Goal: Task Accomplishment & Management: Use online tool/utility

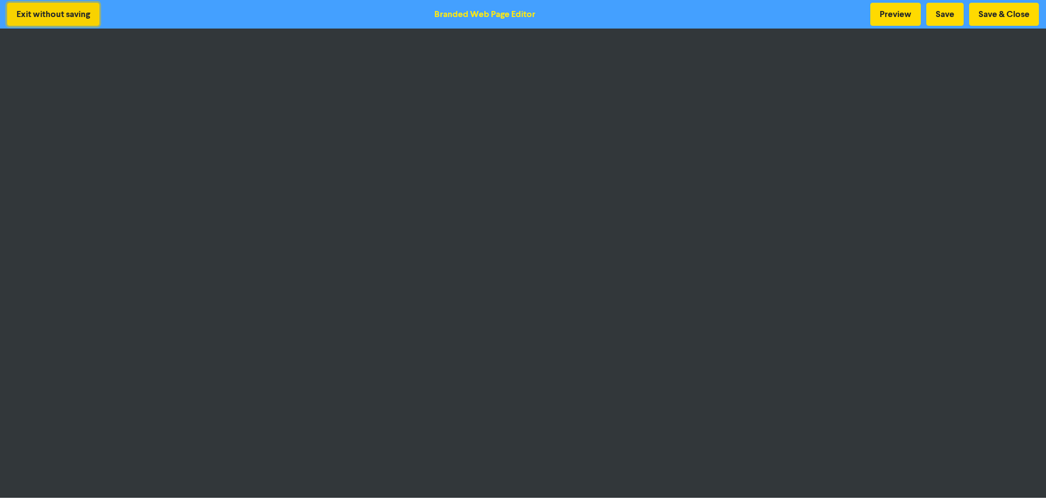
click at [78, 15] on button "Exit without saving" at bounding box center [53, 14] width 92 height 23
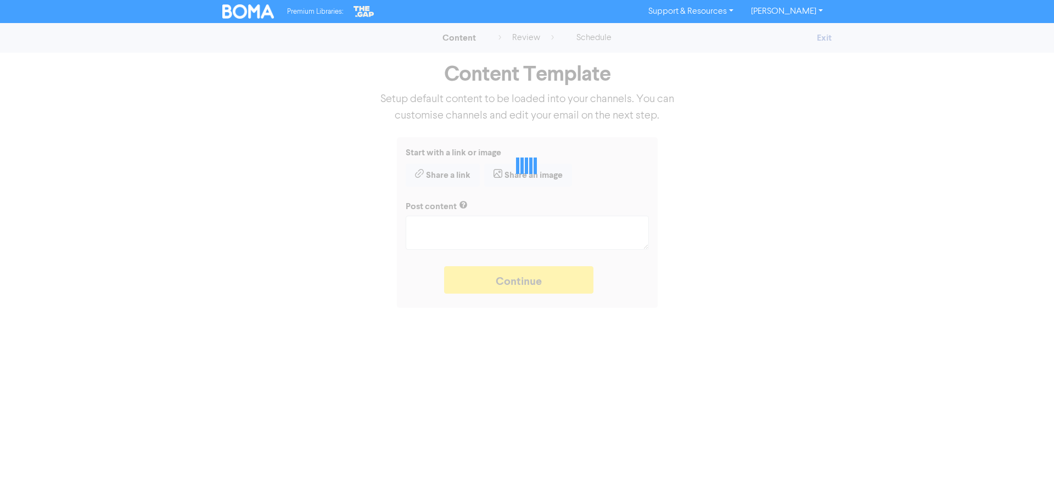
type textarea "x"
type textarea "Is your business helping you deliver on your personal goals? Our new series loo…"
type textarea "x"
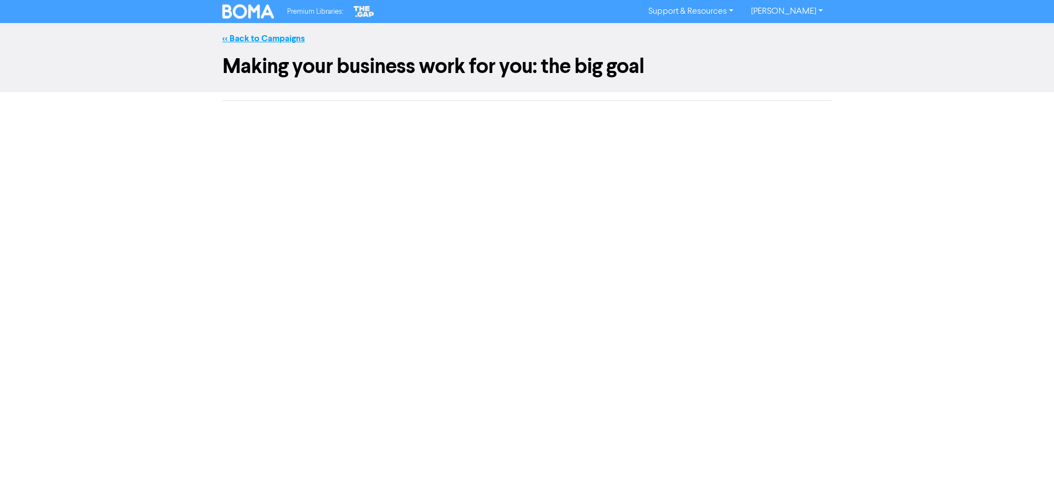
click at [283, 41] on link "<< Back to Campaigns" at bounding box center [263, 38] width 82 height 11
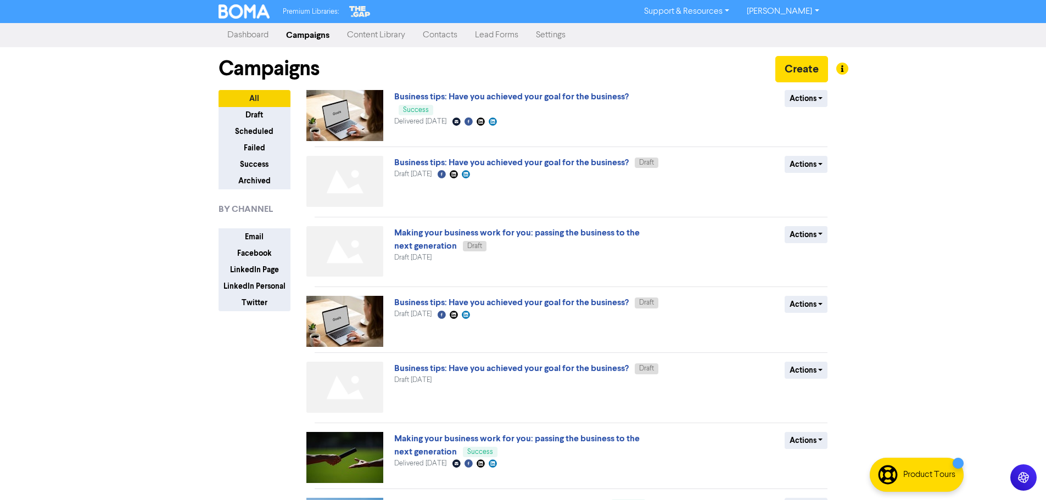
click at [400, 32] on link "Content Library" at bounding box center [376, 35] width 76 height 22
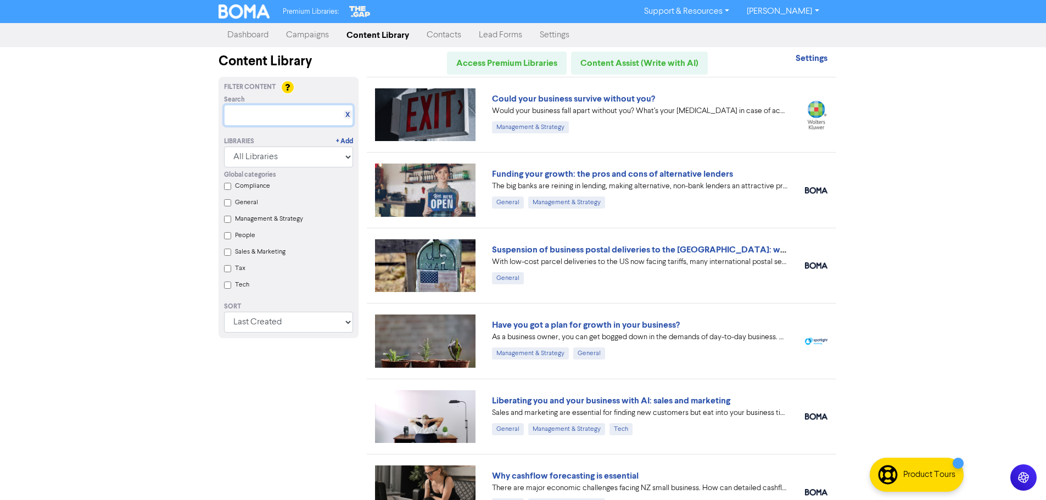
click at [261, 109] on input "text" at bounding box center [288, 115] width 129 height 21
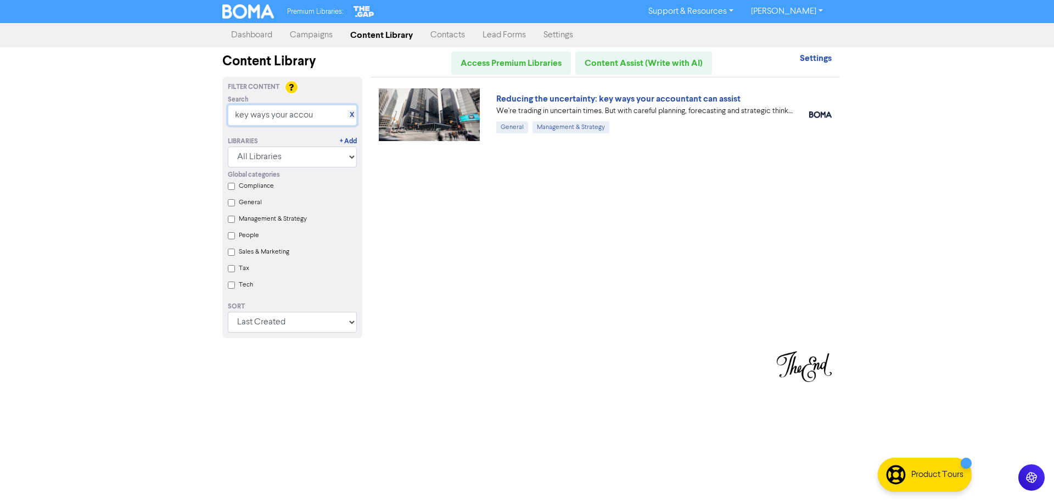
type input "key ways your accou"
click at [430, 107] on img at bounding box center [429, 114] width 101 height 53
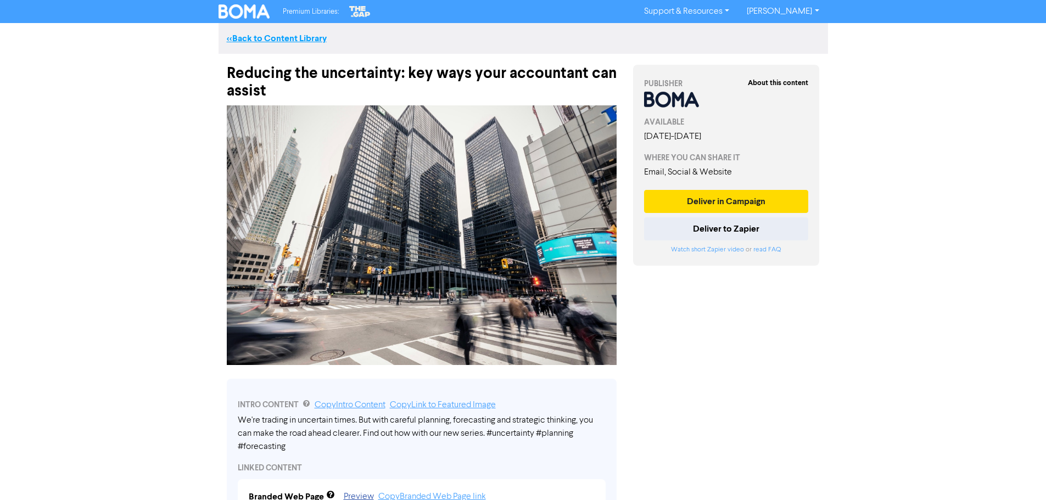
click at [250, 35] on link "<< Back to Content Library" at bounding box center [277, 38] width 100 height 11
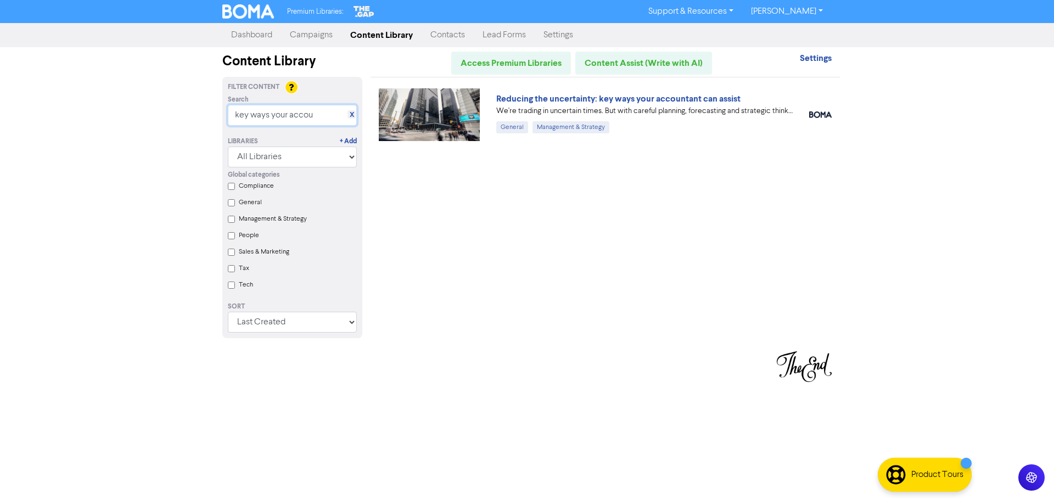
click at [297, 116] on input "key ways your accou" at bounding box center [292, 115] width 129 height 21
drag, startPoint x: 323, startPoint y: 116, endPoint x: 89, endPoint y: 99, distance: 233.9
click at [89, 99] on div "Premium Libraries: Support & Resources Video Tutorials FAQ & Guides Marketing E…" at bounding box center [527, 250] width 1054 height 500
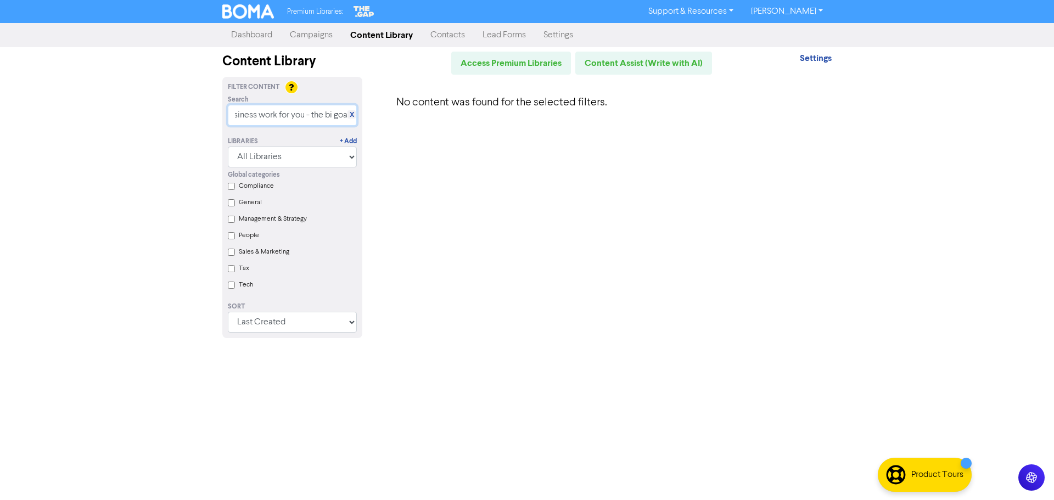
click at [333, 117] on input "making your business work for you - the bi goal" at bounding box center [292, 115] width 129 height 21
drag, startPoint x: 307, startPoint y: 117, endPoint x: 420, endPoint y: 127, distance: 113.5
click at [420, 127] on div "Filter Content Search X making your business work for you - the big goal Librar…" at bounding box center [527, 214] width 626 height 274
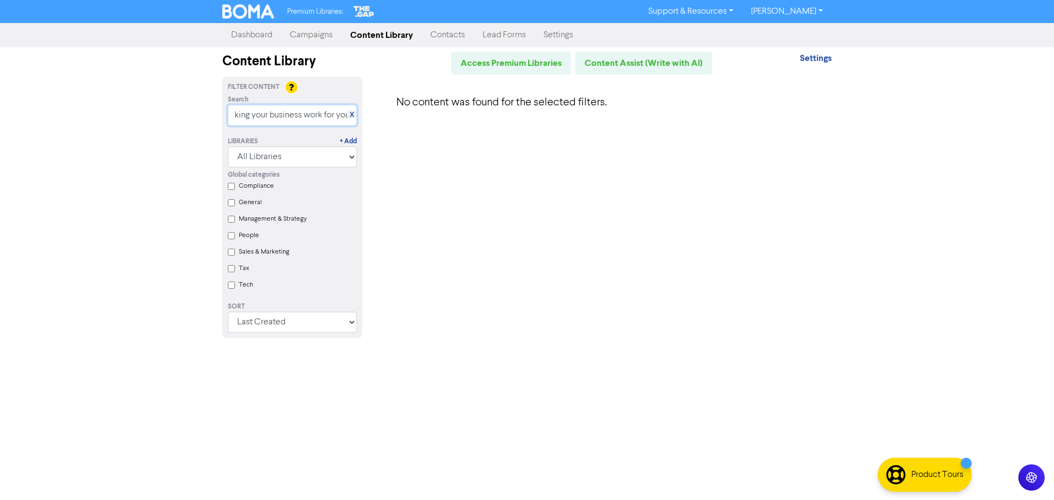
type input "making your business work for you"
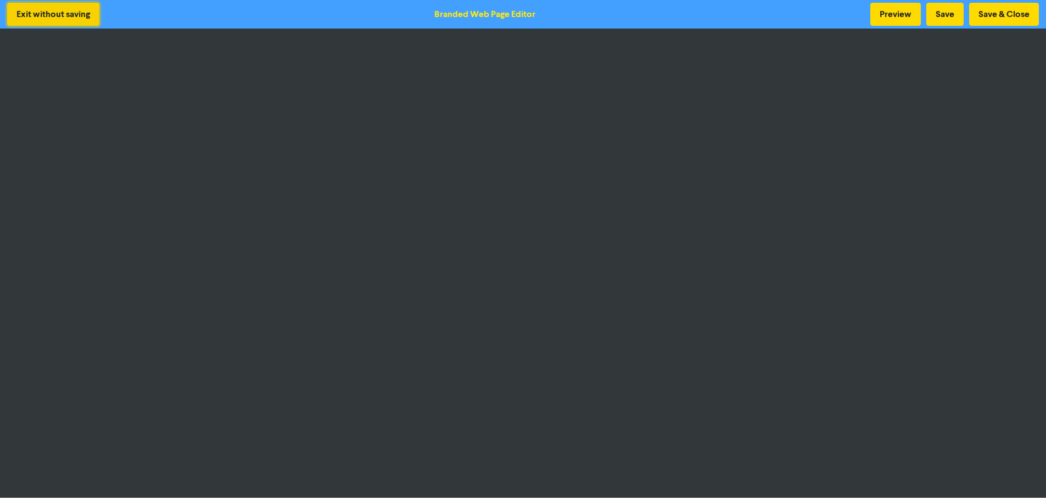
click at [63, 8] on button "Exit without saving" at bounding box center [53, 14] width 92 height 23
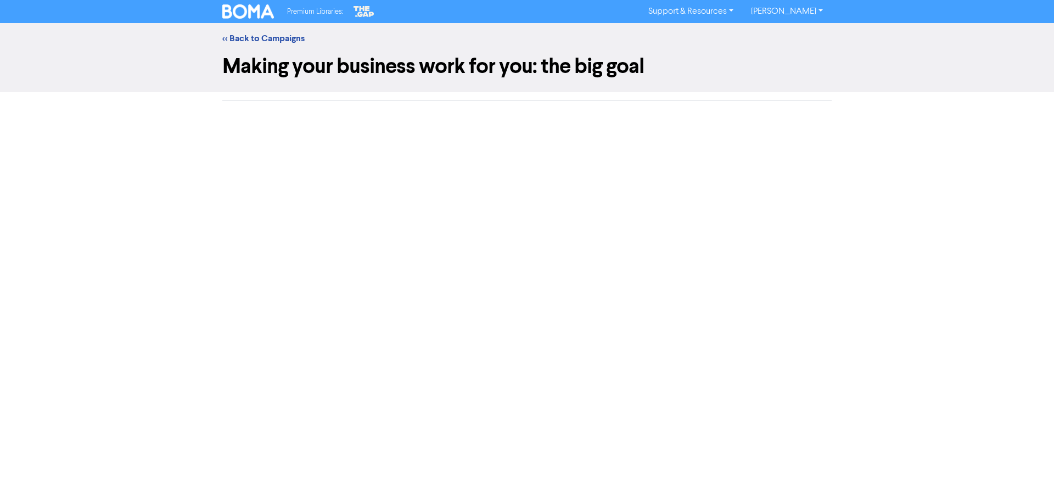
click at [276, 9] on div "Premium Libraries: Support & Resources Video Tutorials FAQ & Guides Marketing E…" at bounding box center [527, 12] width 626 height 18
click at [264, 14] on img at bounding box center [248, 11] width 52 height 14
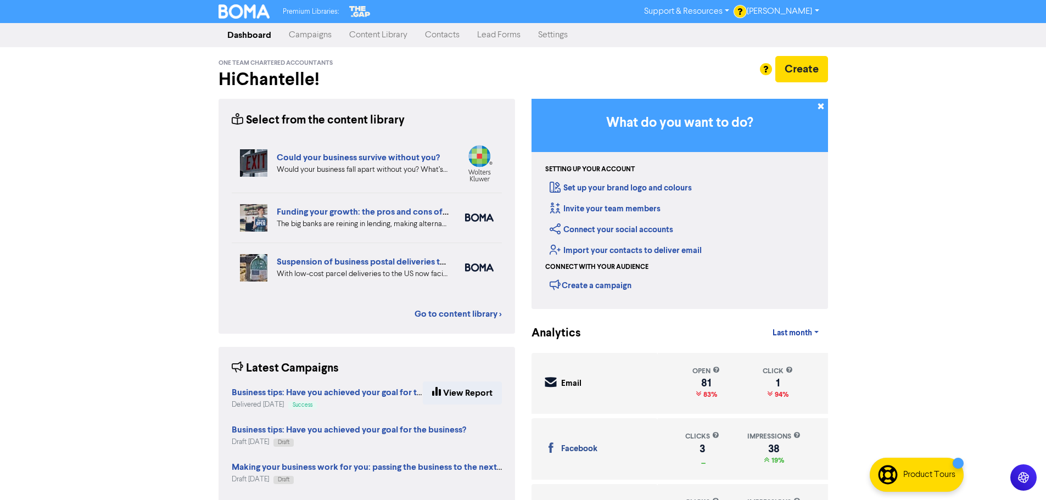
click at [317, 35] on link "Campaigns" at bounding box center [310, 35] width 60 height 22
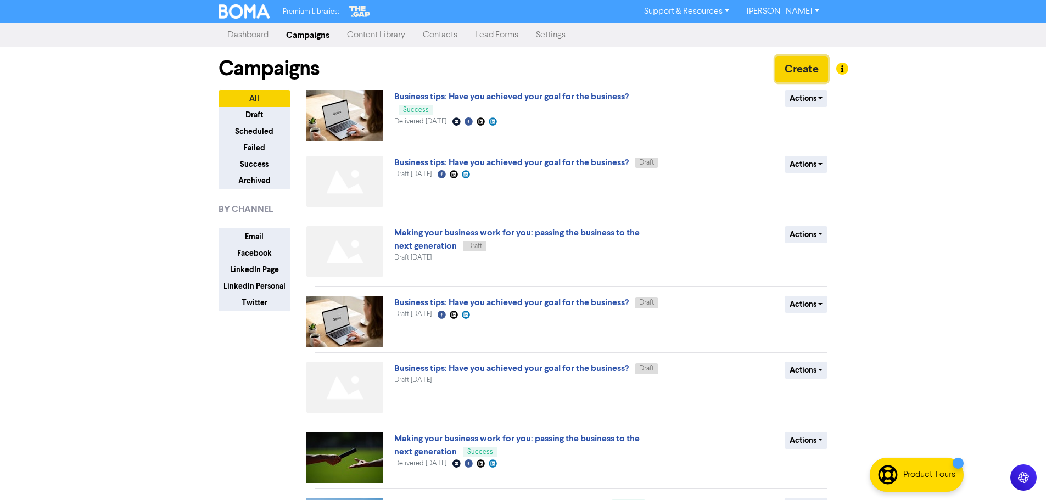
click at [799, 66] on button "Create" at bounding box center [801, 69] width 53 height 26
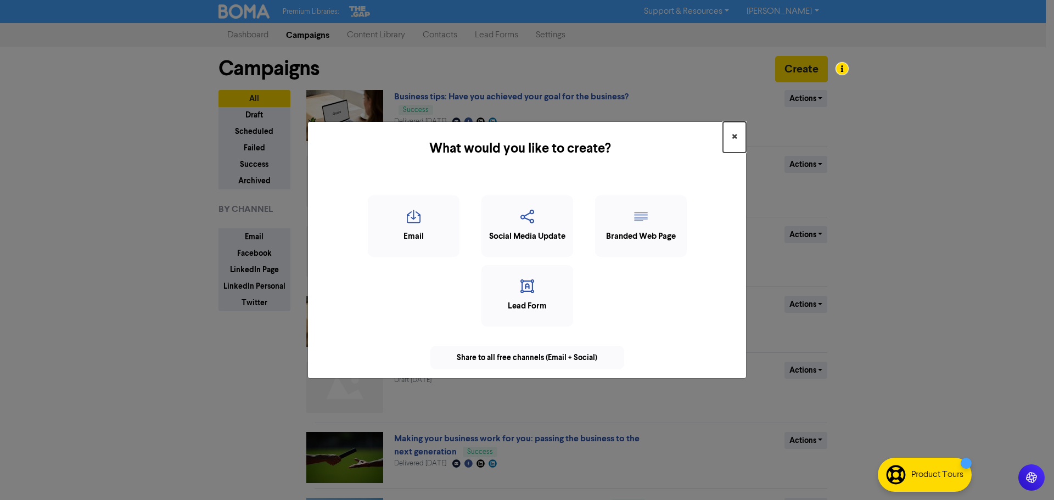
click at [735, 131] on span "×" at bounding box center [734, 137] width 5 height 16
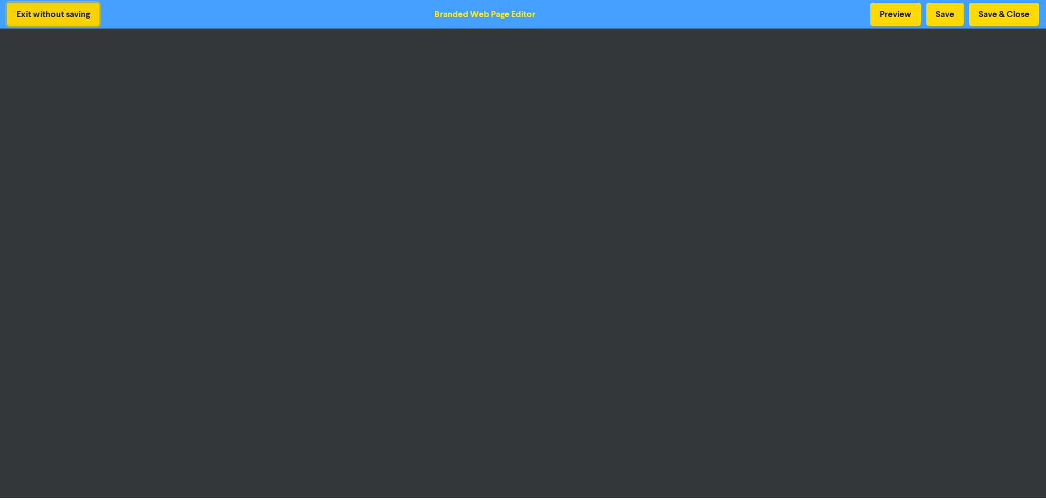
click at [33, 10] on button "Exit without saving" at bounding box center [53, 14] width 92 height 23
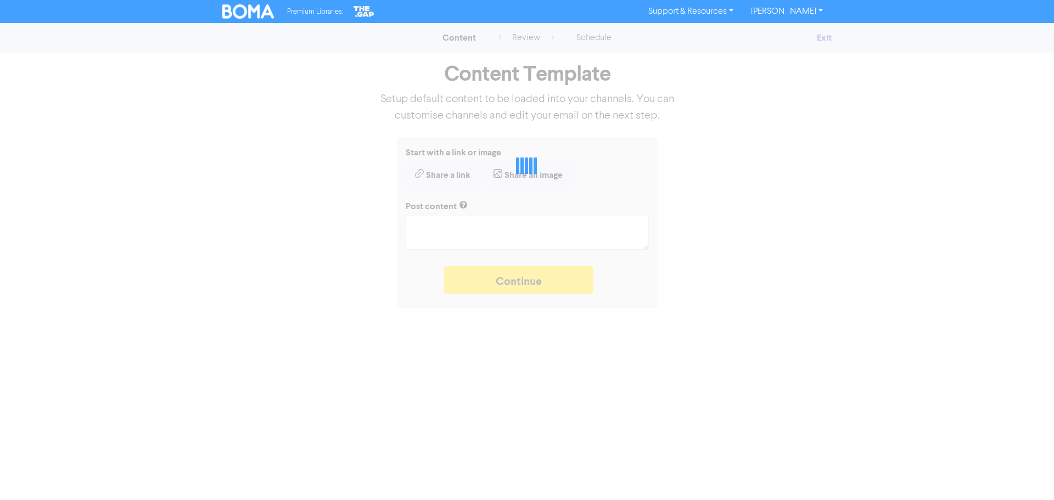
type textarea "x"
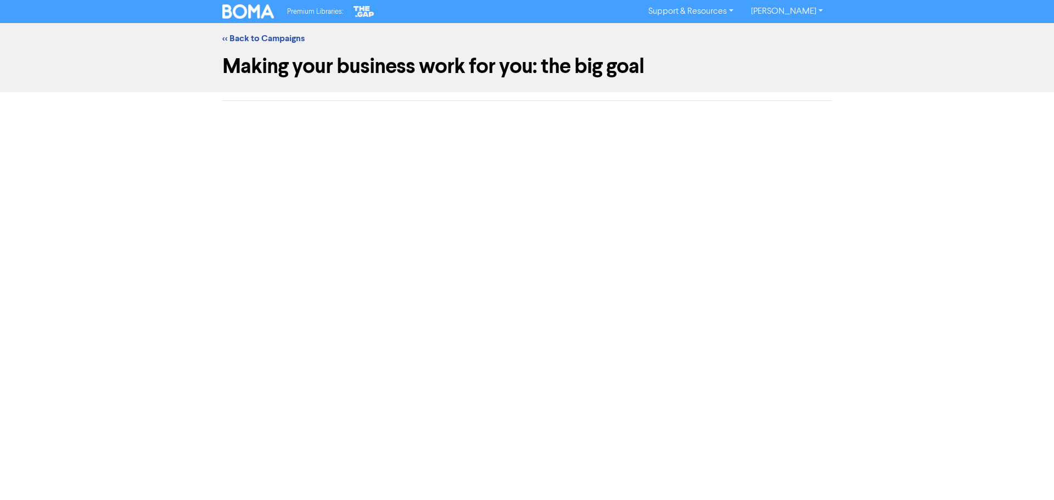
click at [303, 13] on span "Premium Libraries:" at bounding box center [315, 11] width 56 height 7
click at [246, 37] on link "<< Back to Campaigns" at bounding box center [263, 38] width 82 height 11
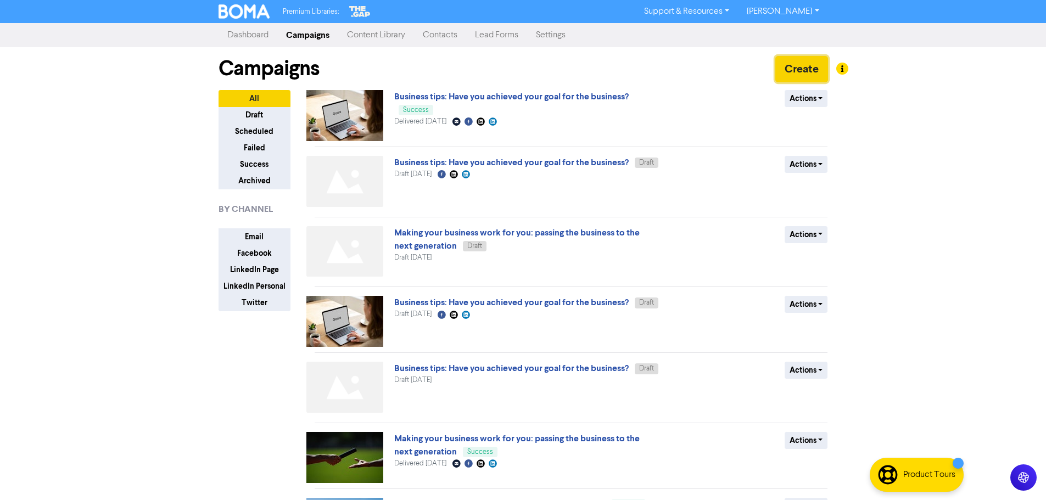
click at [805, 72] on button "Create" at bounding box center [801, 69] width 53 height 26
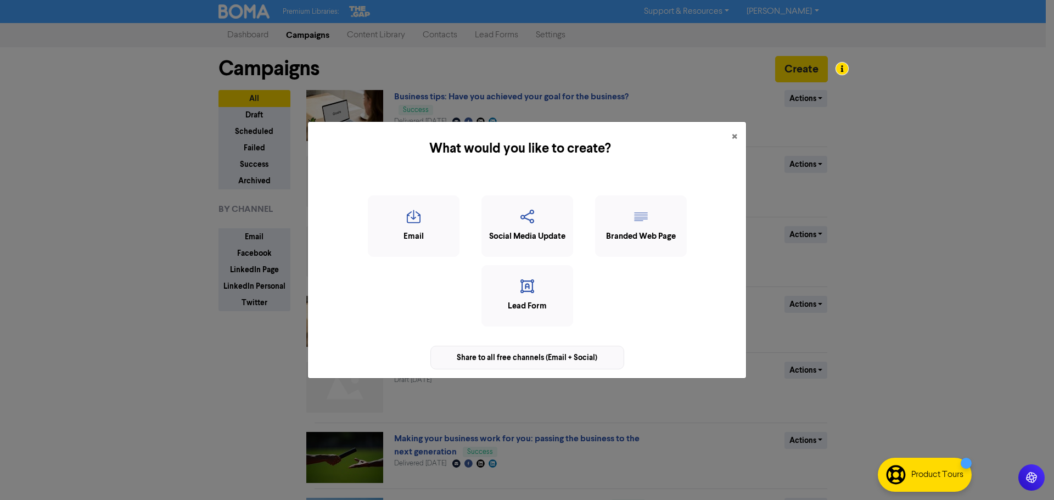
click at [529, 360] on div "Share to all free channels (Email + Social)" at bounding box center [527, 358] width 194 height 24
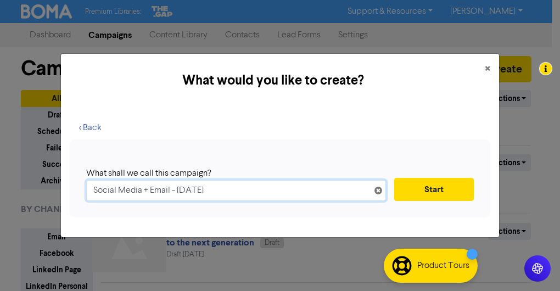
drag, startPoint x: 264, startPoint y: 196, endPoint x: -77, endPoint y: 185, distance: 341.0
click at [0, 185] on html "Premium Libraries: Support & Resources Video Tutorials FAQ & Guides Marketing E…" at bounding box center [280, 145] width 560 height 291
click at [114, 190] on input "Reduing the uncertainty: key ways your accountant can assist" at bounding box center [236, 190] width 300 height 21
click at [113, 190] on input "Reduing the uncertainty: key ways your accountant can assist" at bounding box center [236, 190] width 300 height 21
type input "Reducing the uncertainty: key ways your accountant can assist"
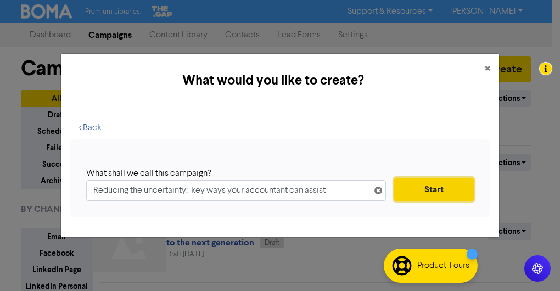
click at [465, 186] on button "Start" at bounding box center [434, 189] width 80 height 23
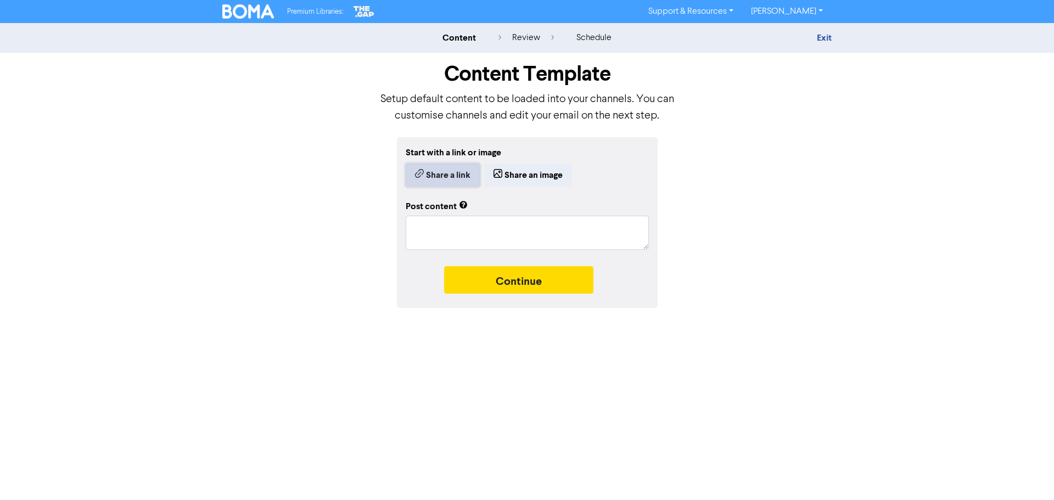
click at [424, 178] on button "Share a link" at bounding box center [443, 175] width 74 height 23
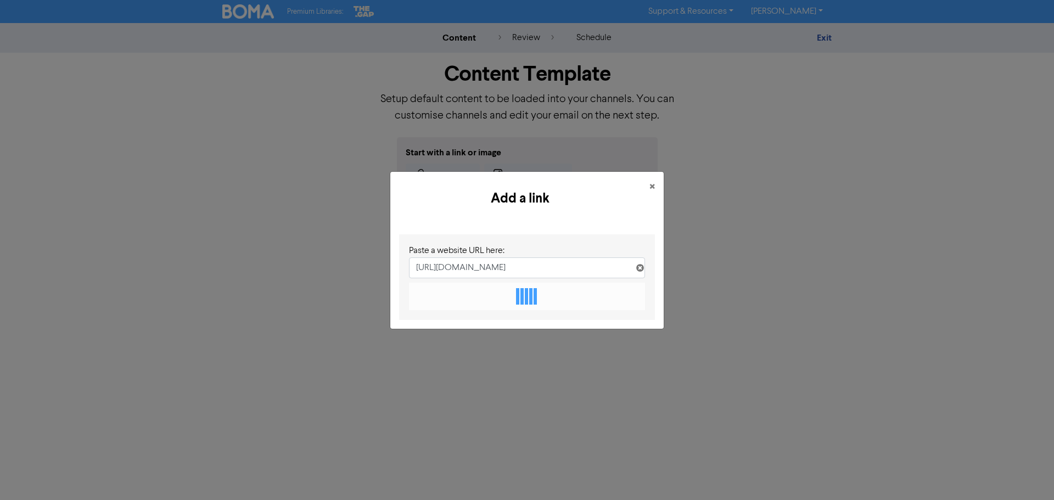
scroll to position [0, 160]
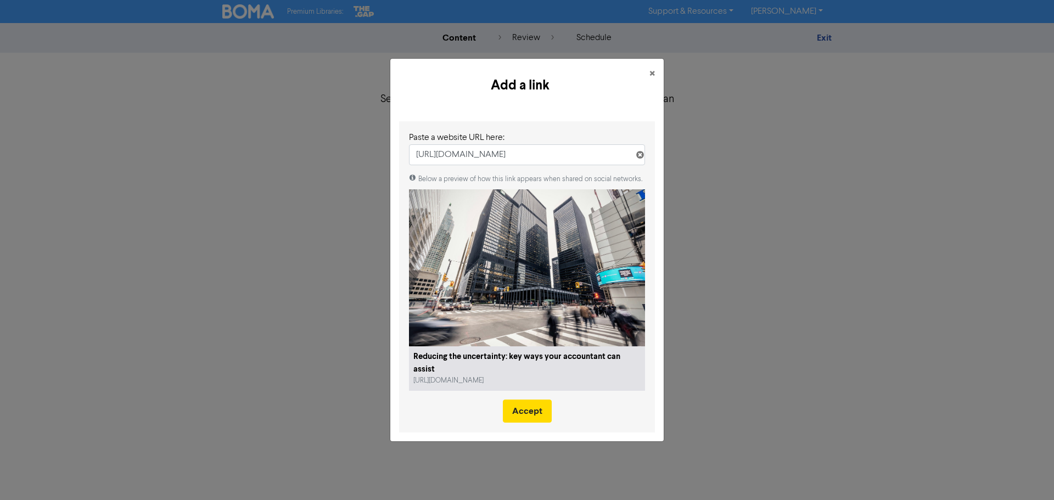
type input "https://www.oneteamca.co.nz/post/reducing-the-uncertainty-key-ways-your-account…"
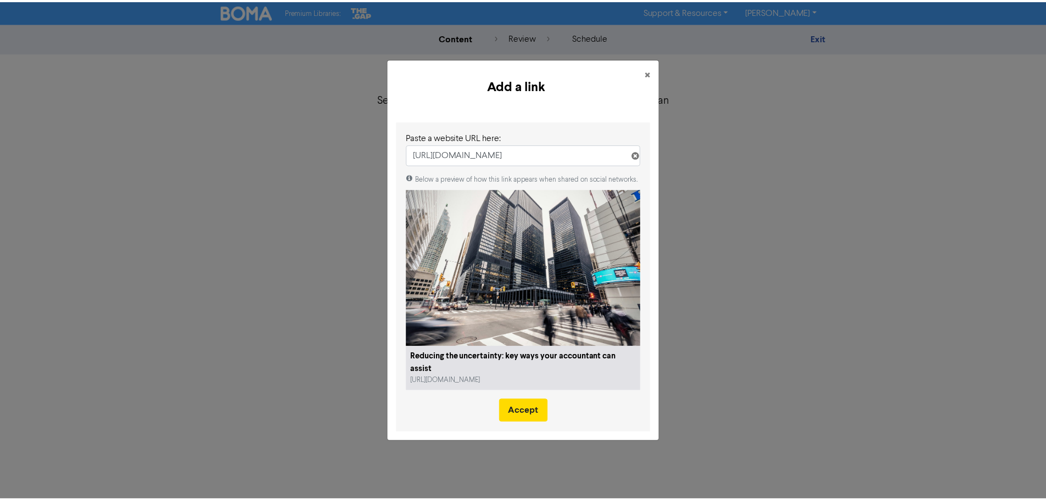
scroll to position [0, 0]
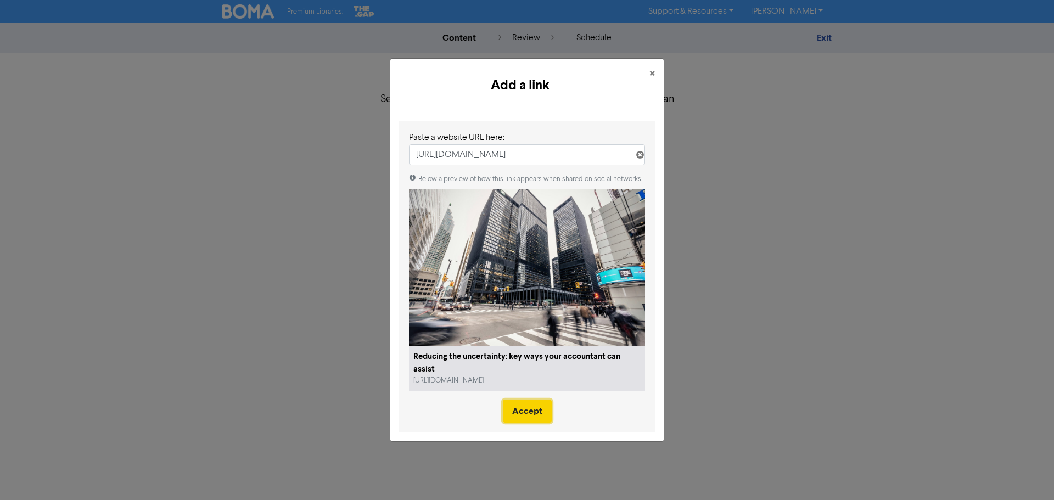
click at [527, 408] on button "Accept" at bounding box center [527, 411] width 49 height 23
type textarea "x"
type textarea "We're trading in uncertain times. But with careful planning, forecasting and st…"
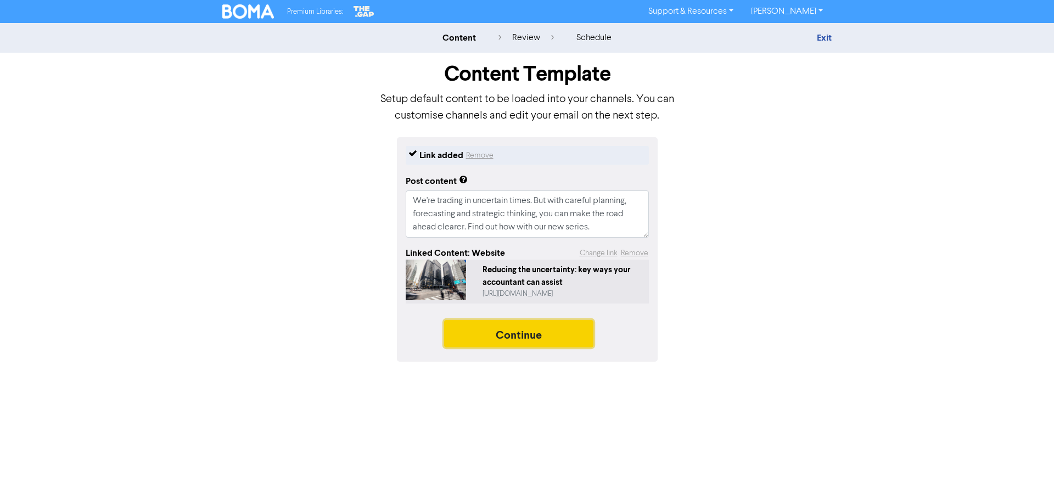
click at [502, 336] on button "Continue" at bounding box center [518, 333] width 149 height 27
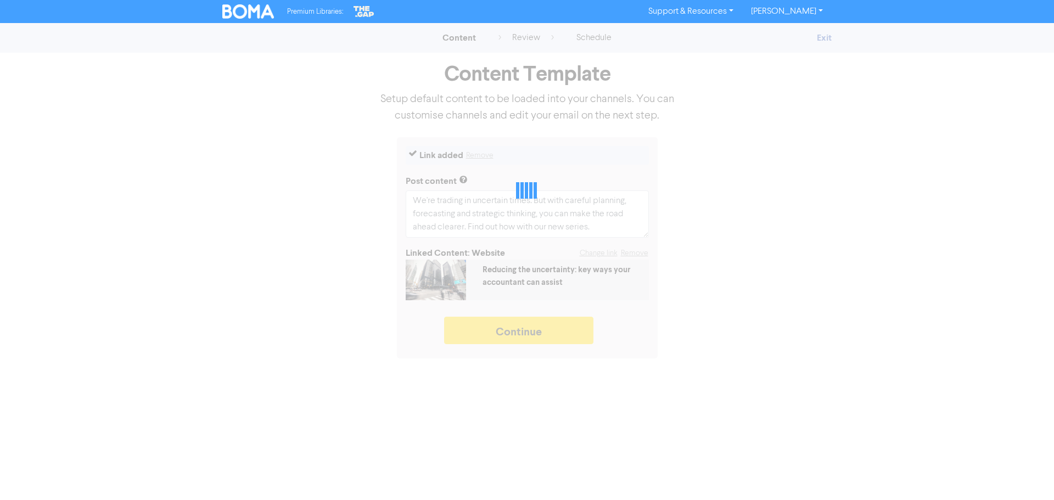
type textarea "x"
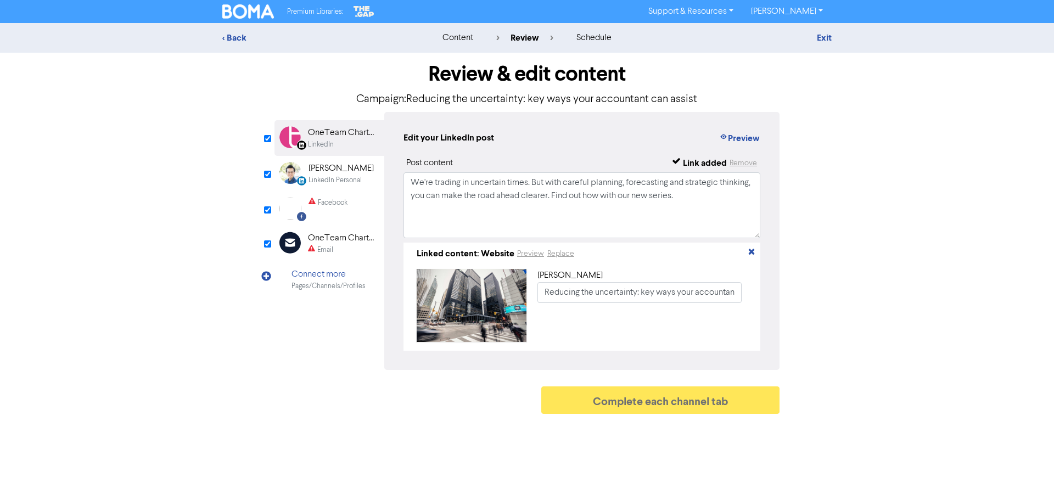
click at [322, 212] on div "Facebook" at bounding box center [327, 209] width 39 height 22
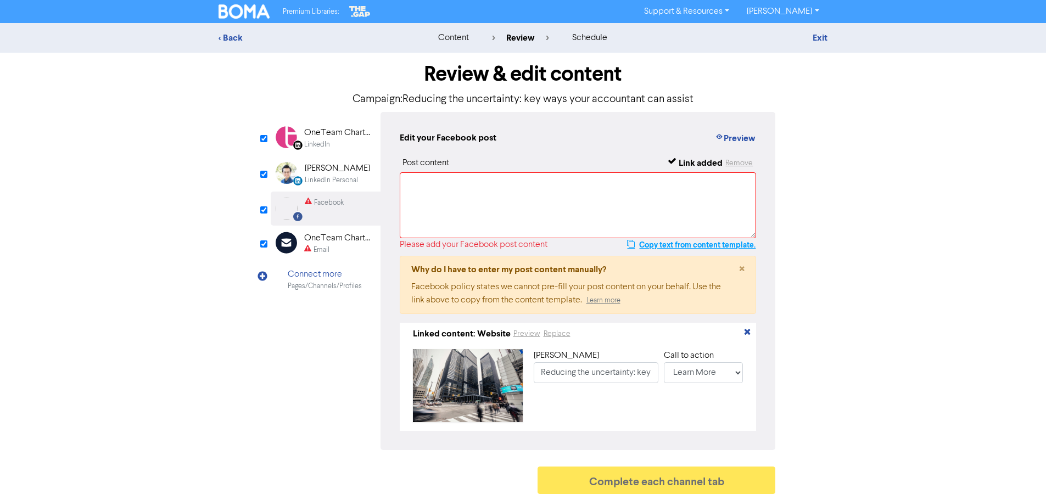
click at [670, 244] on button "Copy text from content template." at bounding box center [691, 244] width 130 height 13
click at [586, 218] on textarea at bounding box center [578, 205] width 357 height 66
paste textarea "We're trading in uncertain times. But with careful planning, forecasting and st…"
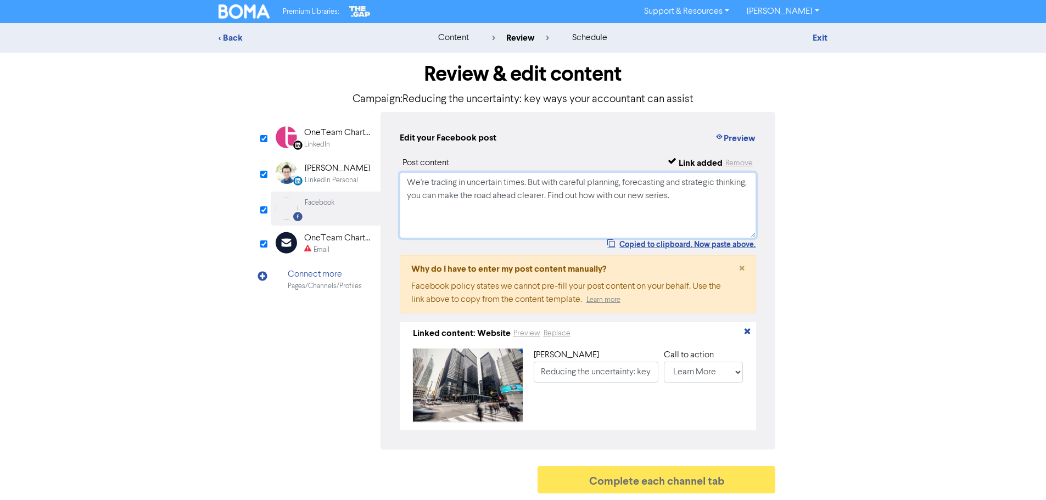
click at [586, 218] on textarea "We're trading in uncertain times. But with careful planning, forecasting and st…" at bounding box center [578, 205] width 357 height 66
type textarea "We're trading in uncertain times. But with careful planning, forecasting and st…"
click at [341, 237] on div "OneTeam Chartered Accountants Limited" at bounding box center [339, 238] width 70 height 13
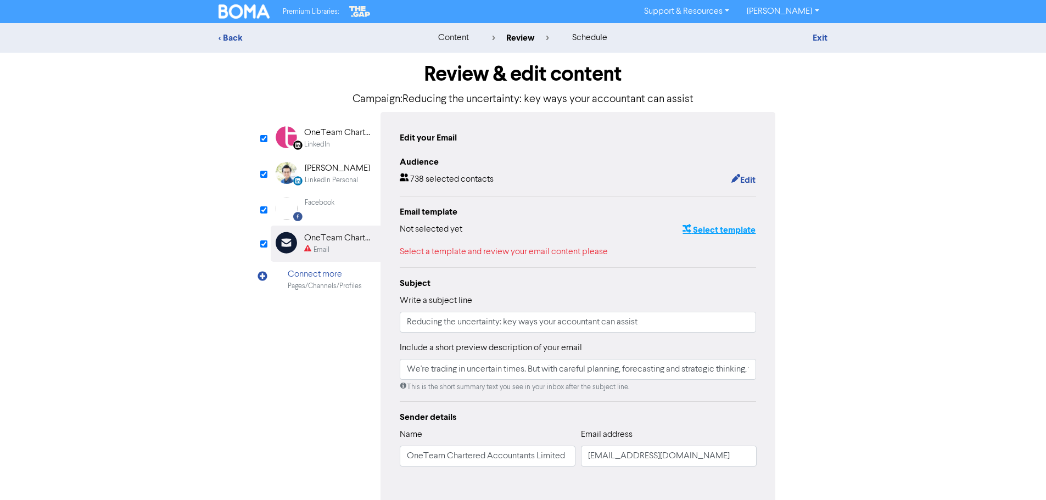
click at [730, 227] on button "Select template" at bounding box center [719, 230] width 74 height 14
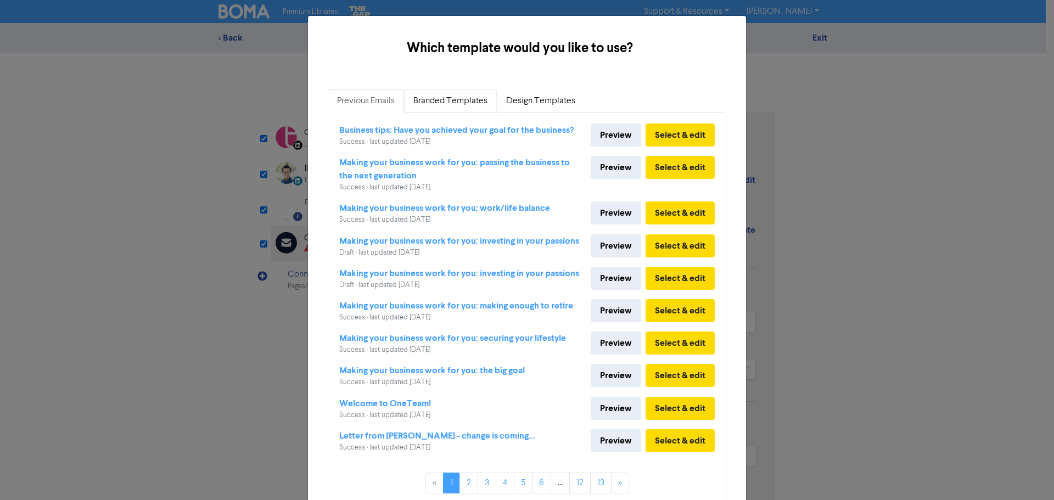
click at [443, 100] on link "Branded Templates" at bounding box center [450, 100] width 93 height 23
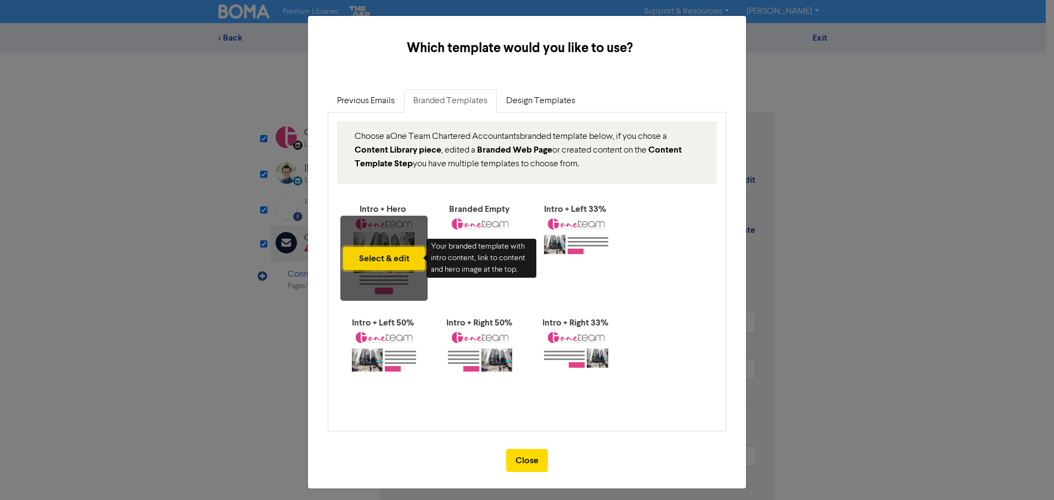
click at [387, 269] on button "Select & edit" at bounding box center [384, 258] width 82 height 23
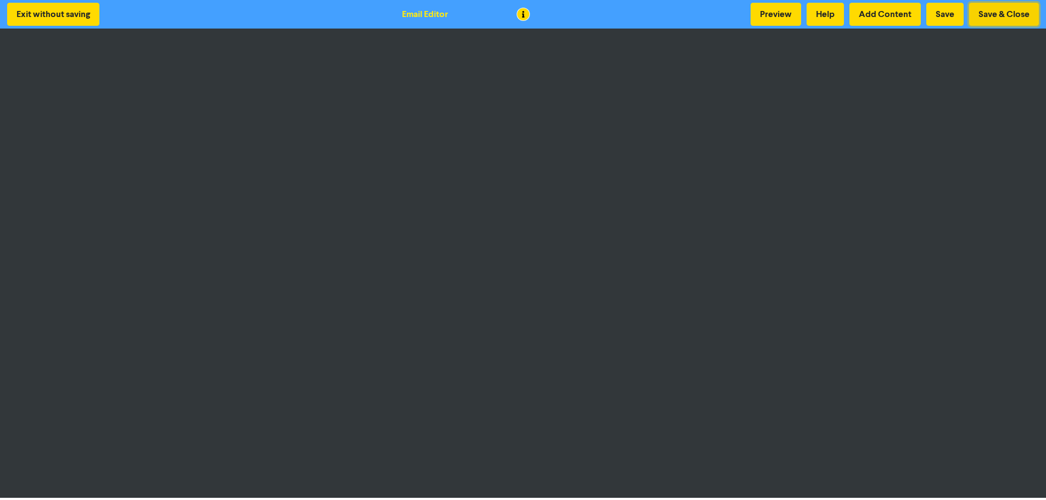
click at [1023, 19] on button "Save & Close" at bounding box center [1004, 14] width 70 height 23
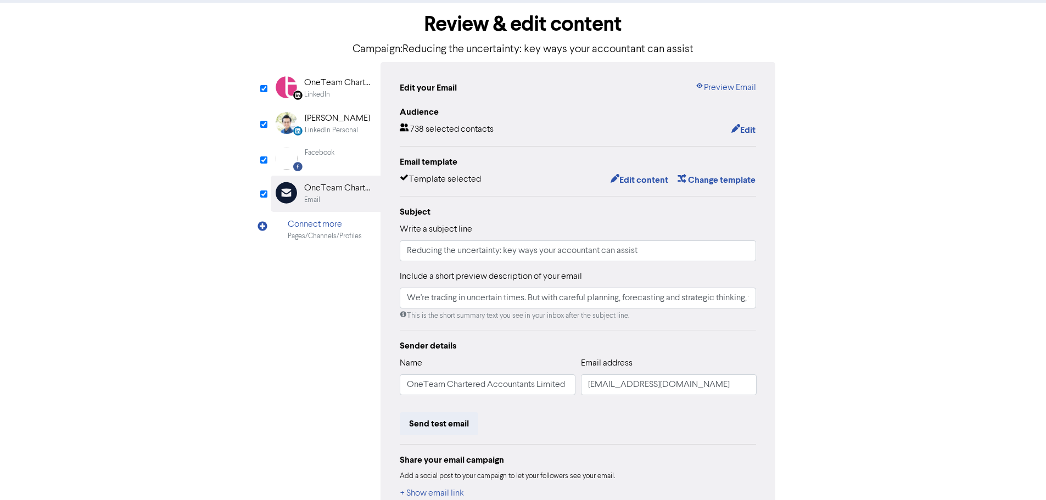
scroll to position [120, 0]
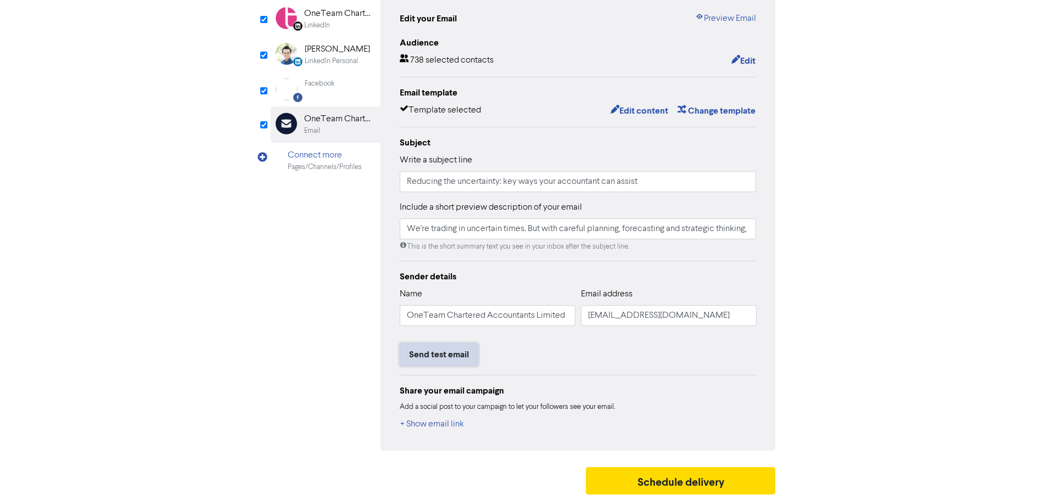
click at [449, 357] on button "Send test email" at bounding box center [439, 354] width 78 height 23
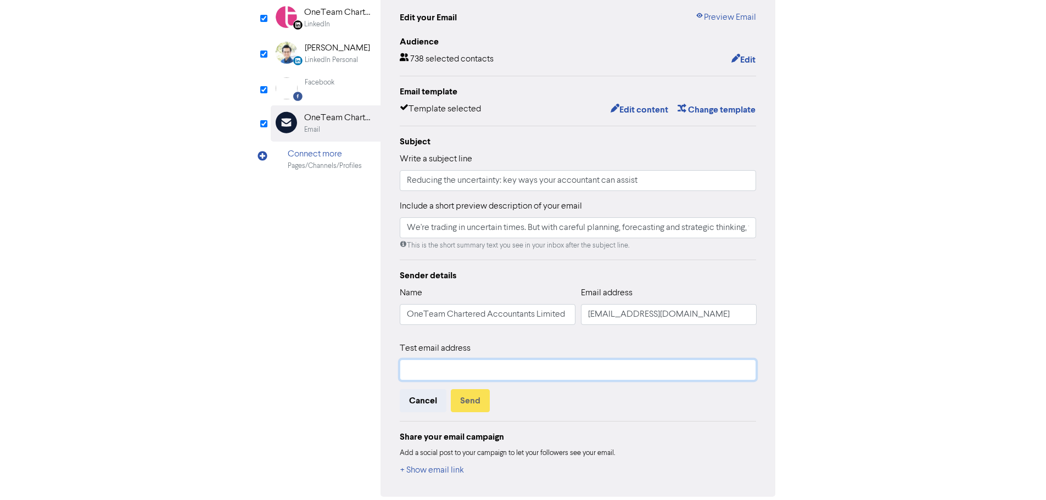
click at [446, 364] on input "text" at bounding box center [578, 370] width 357 height 21
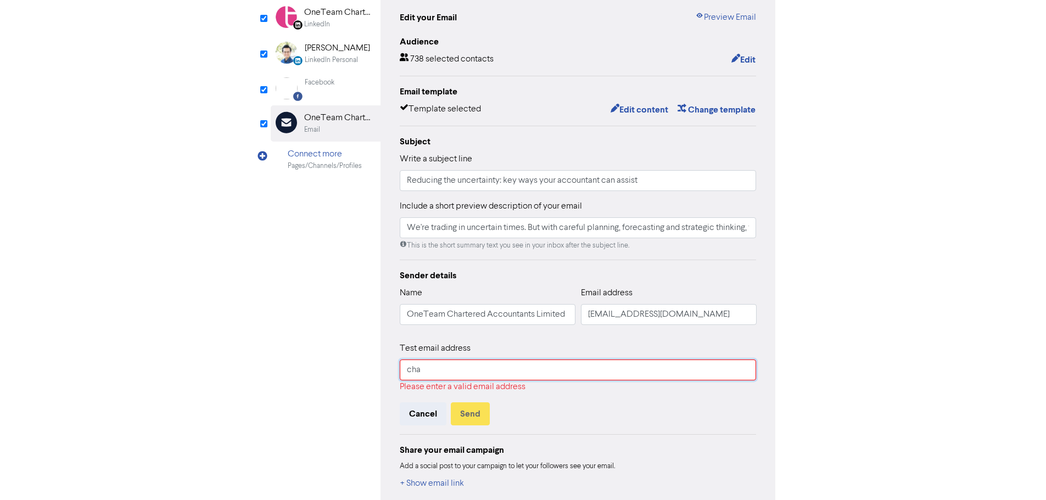
type input "chantelle@oneteamca.co.nz"
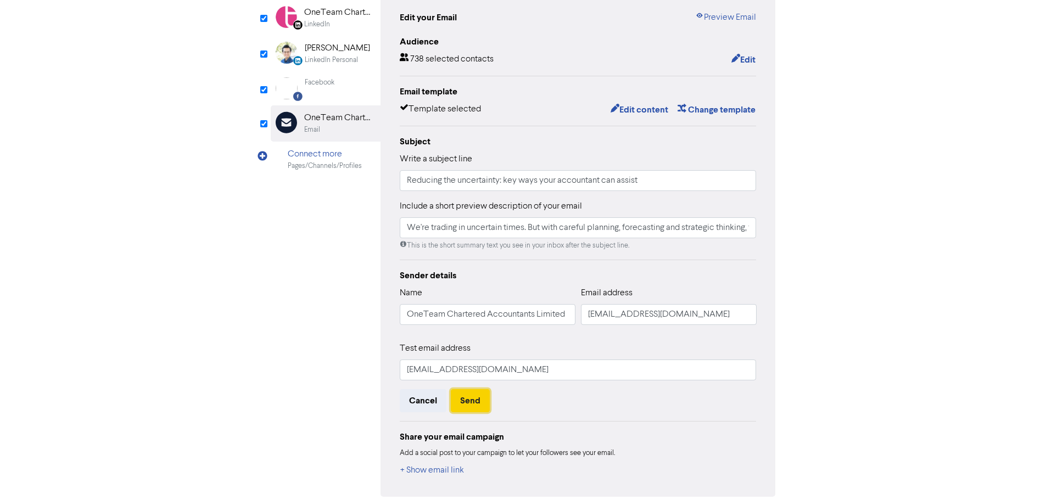
click at [463, 403] on button "Send" at bounding box center [470, 400] width 39 height 23
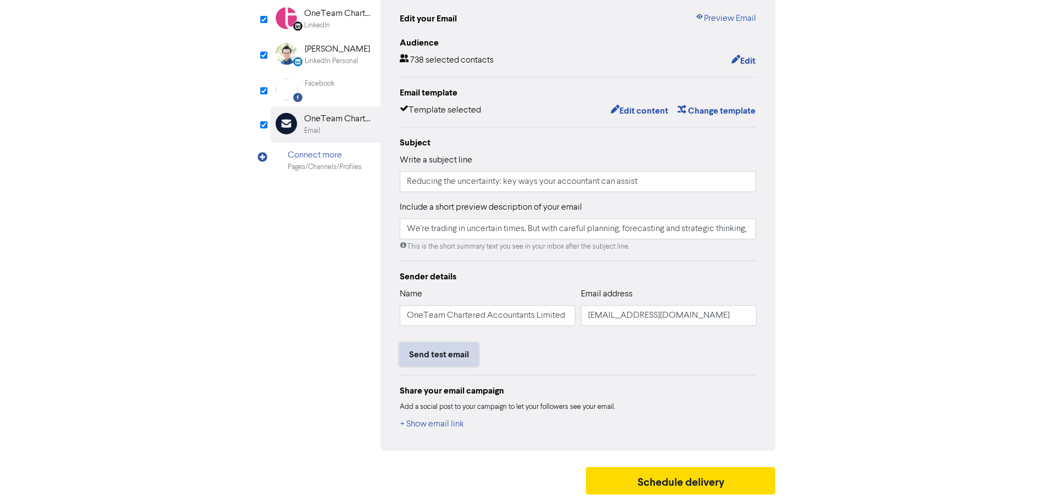
click at [452, 354] on button "Send test email" at bounding box center [439, 354] width 78 height 23
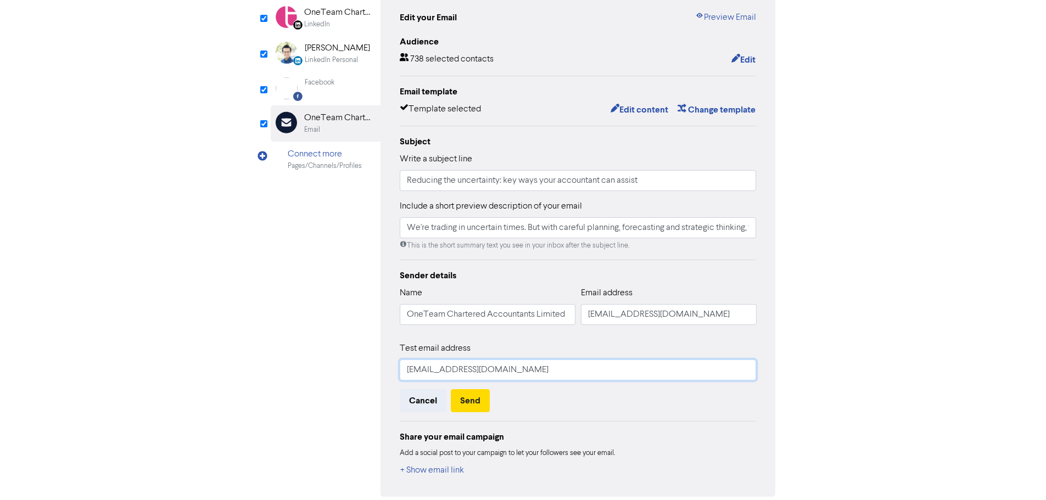
click at [441, 375] on input "chantelle@oneteamca.co.nz" at bounding box center [578, 370] width 357 height 21
type input "raymond@oneteamca.co.nz"
click at [465, 403] on button "Send" at bounding box center [470, 400] width 39 height 23
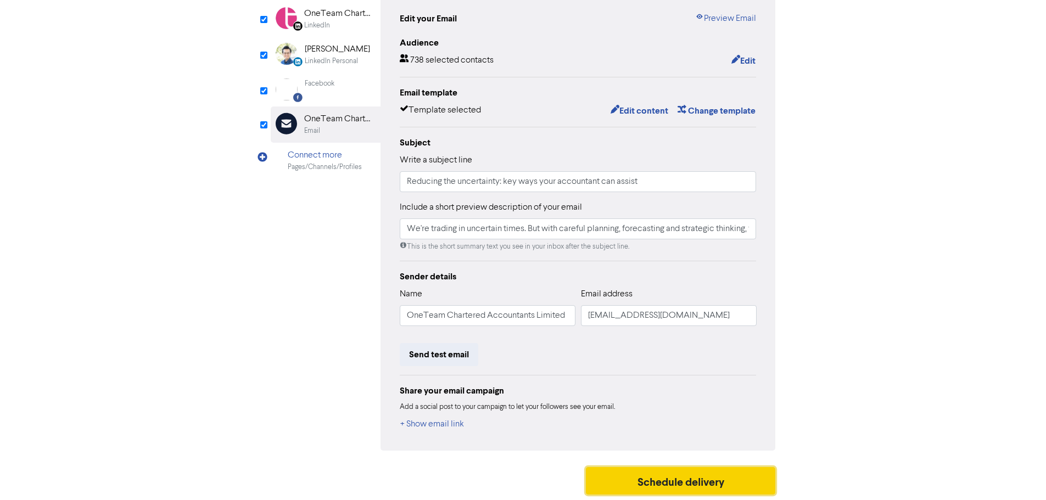
click at [639, 482] on button "Schedule delivery" at bounding box center [681, 480] width 190 height 27
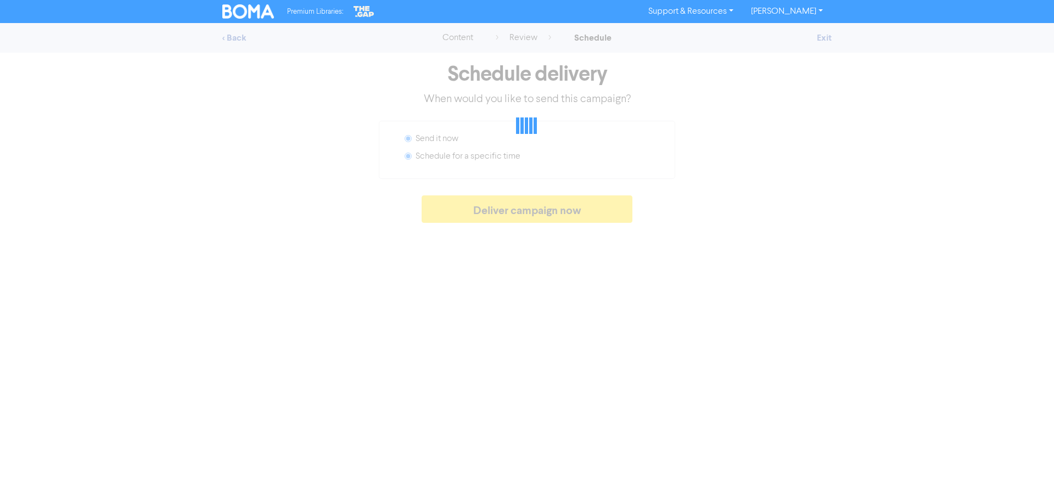
radio input "false"
radio input "true"
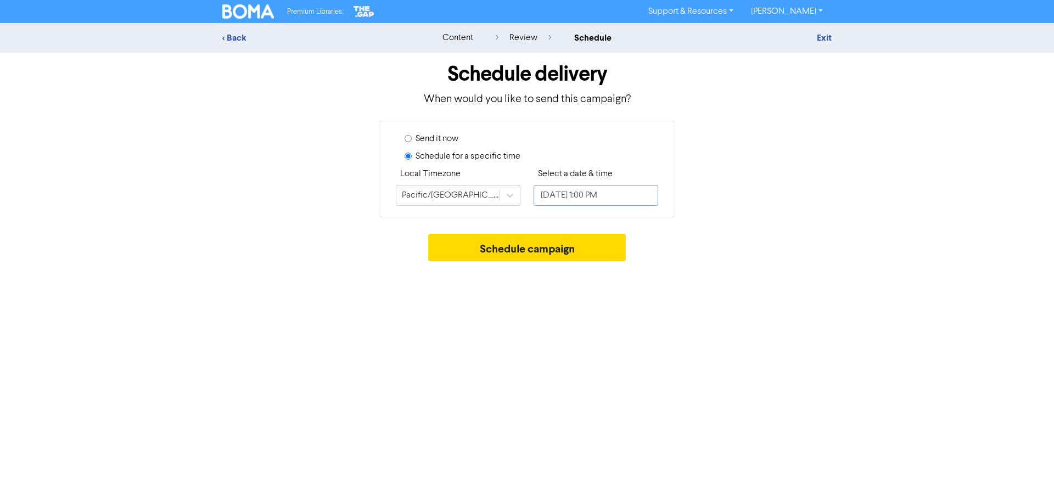
select select "8"
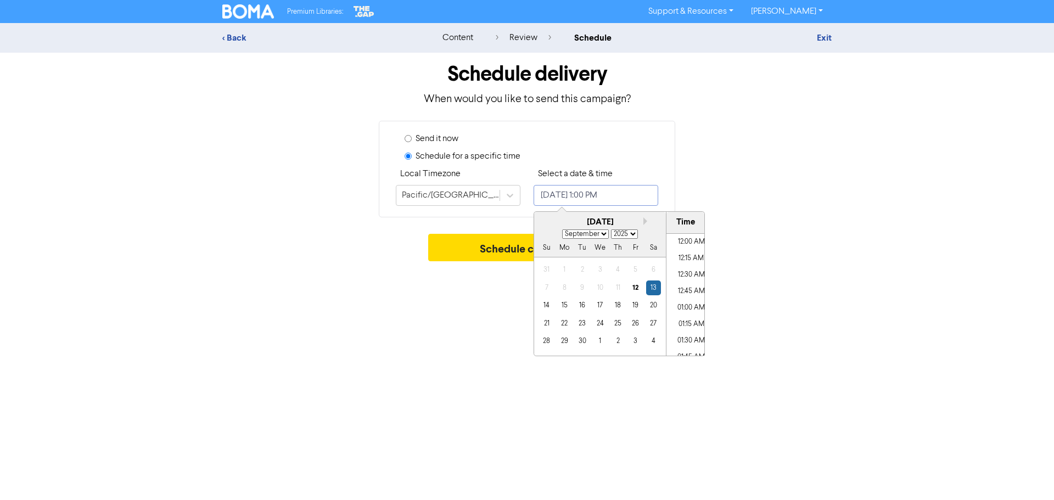
click at [632, 194] on input "September 13, 2025 1:00 PM" at bounding box center [595, 195] width 125 height 21
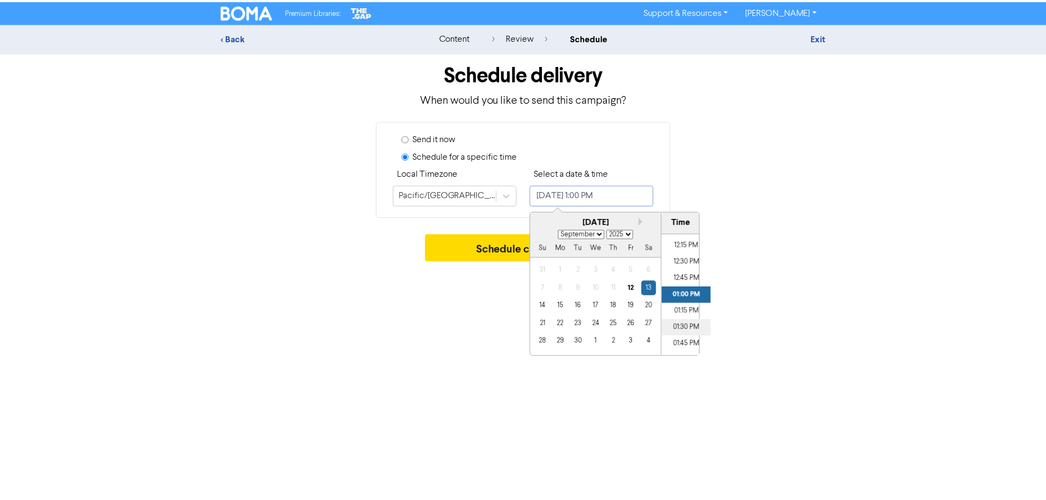
scroll to position [858, 0]
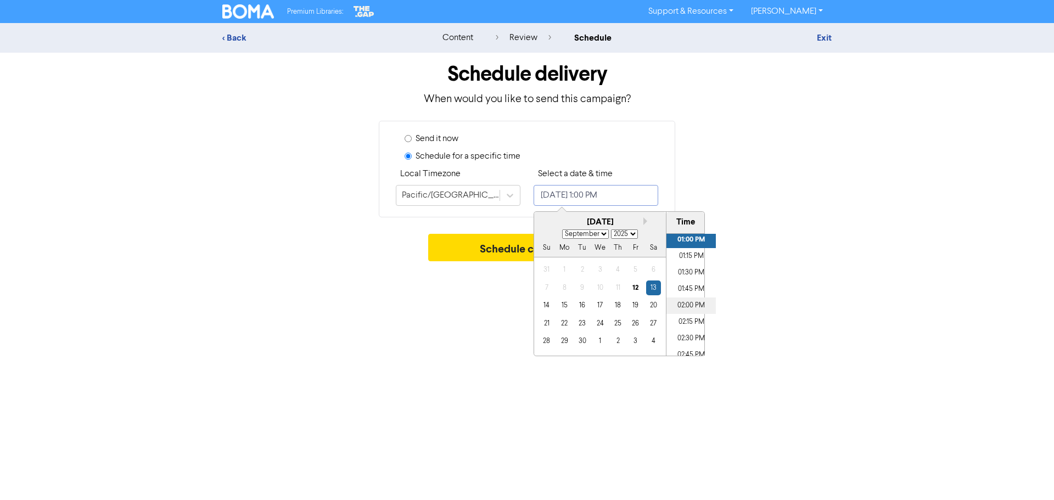
click at [691, 301] on li "02:00 PM" at bounding box center [690, 305] width 49 height 16
click at [637, 285] on div "12" at bounding box center [635, 287] width 15 height 15
type input "September 12, 2025 2:00 PM"
click at [635, 288] on div "12" at bounding box center [635, 287] width 15 height 15
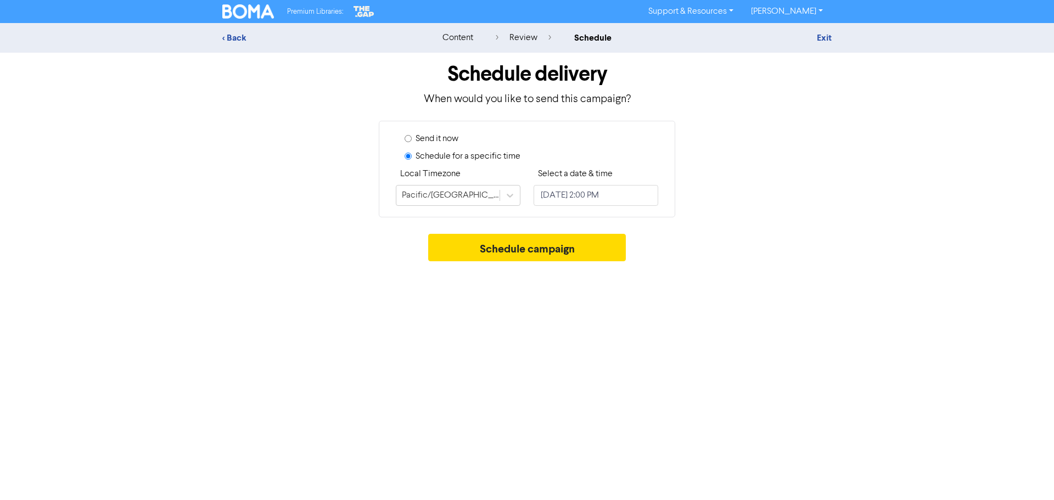
click at [677, 398] on div "Premium Libraries: Support & Resources Video Tutorials FAQ & Guides Marketing E…" at bounding box center [527, 250] width 1054 height 500
click at [533, 248] on button "Schedule campaign" at bounding box center [527, 247] width 198 height 27
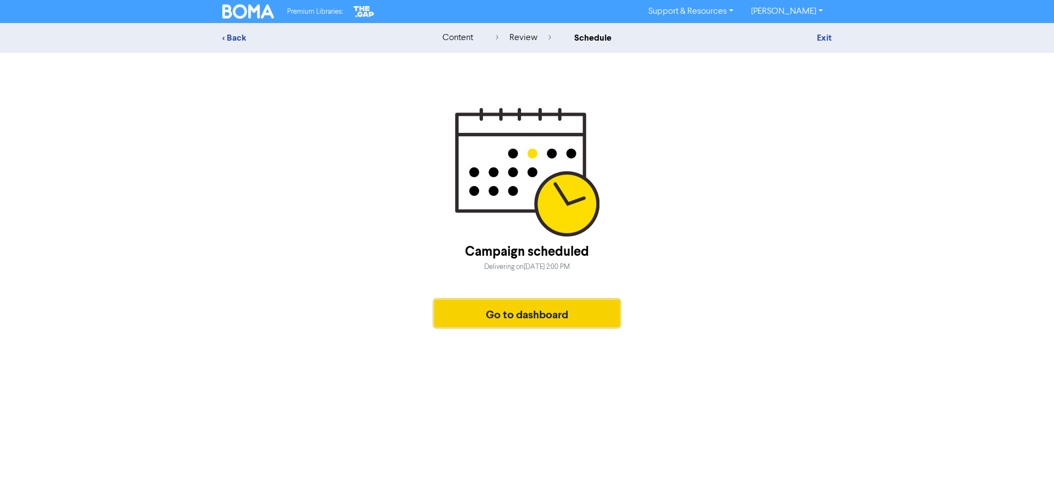
click at [524, 318] on button "Go to dashboard" at bounding box center [527, 313] width 186 height 27
